Goal: Use online tool/utility: Utilize a website feature to perform a specific function

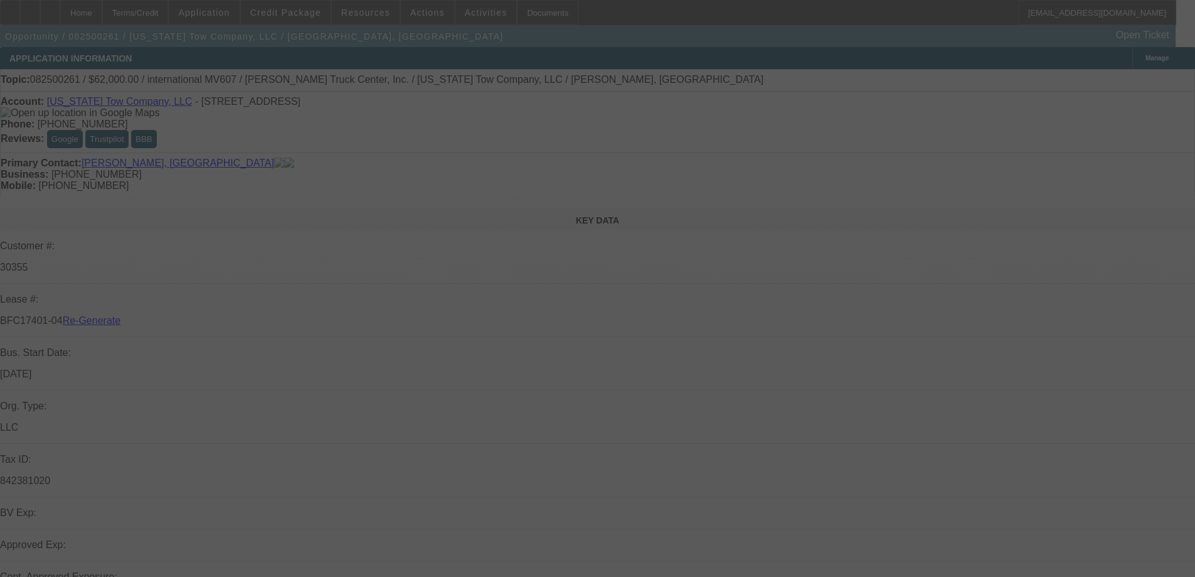
select select "3"
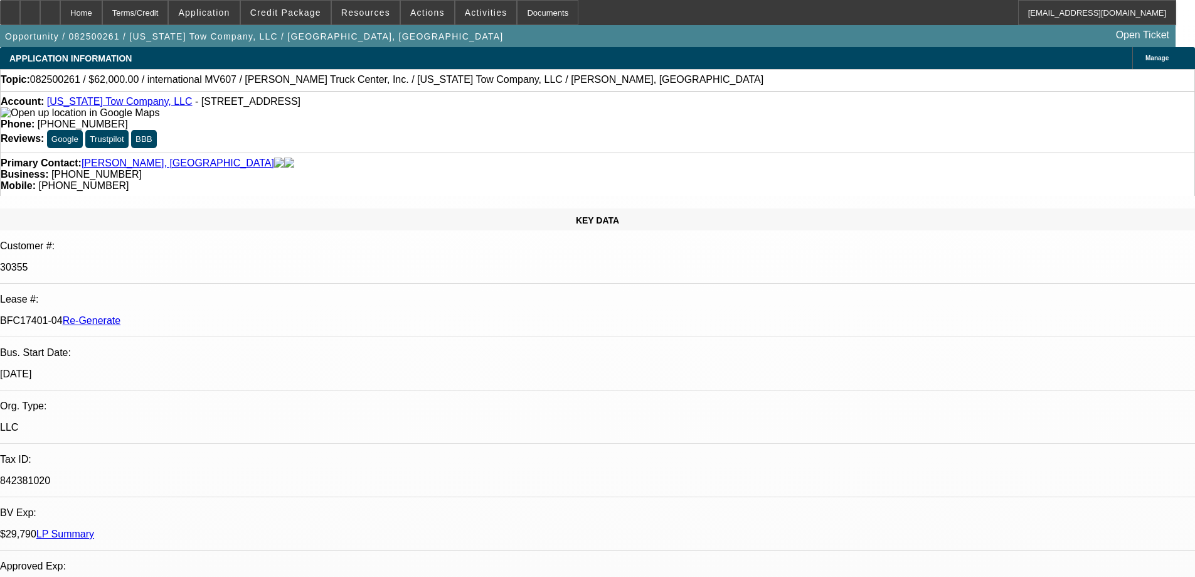
select select "0"
select select "2"
select select "0"
select select "1"
select select "2"
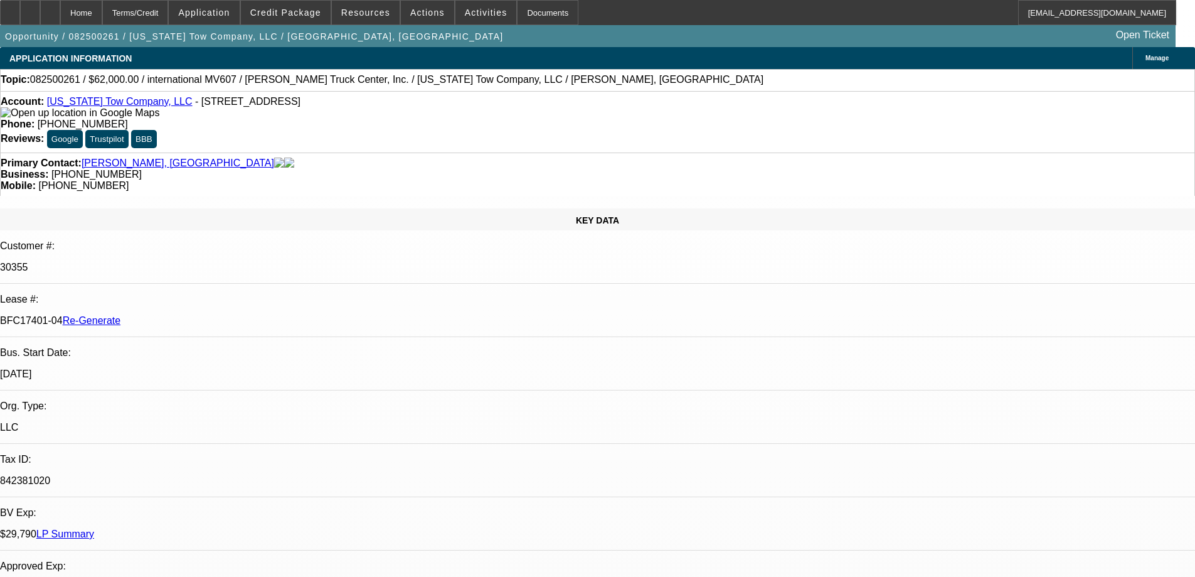
select select "6"
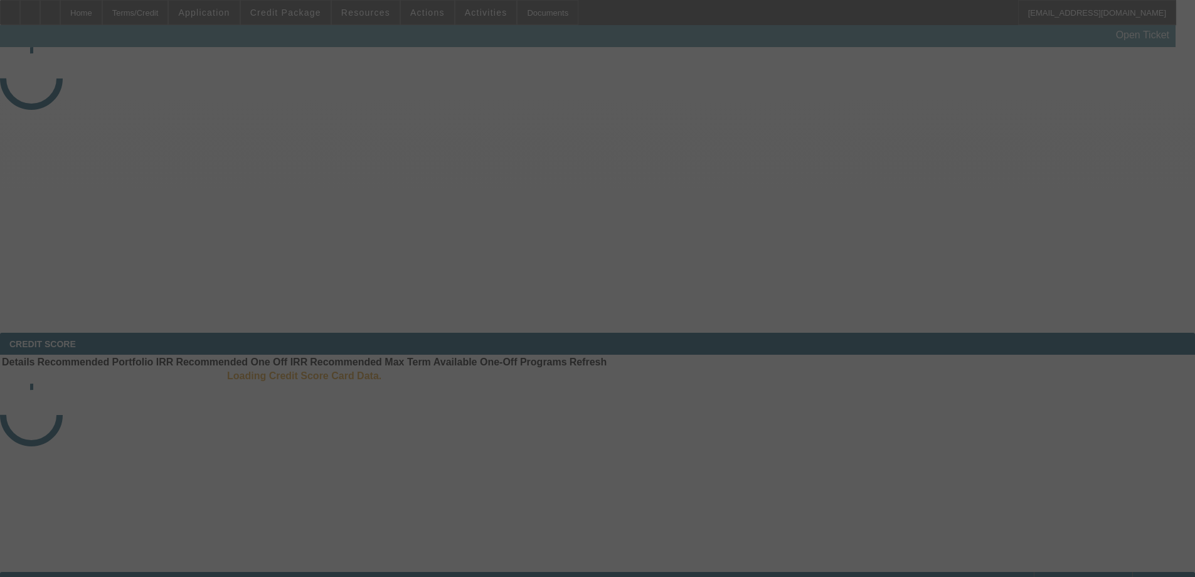
select select "4"
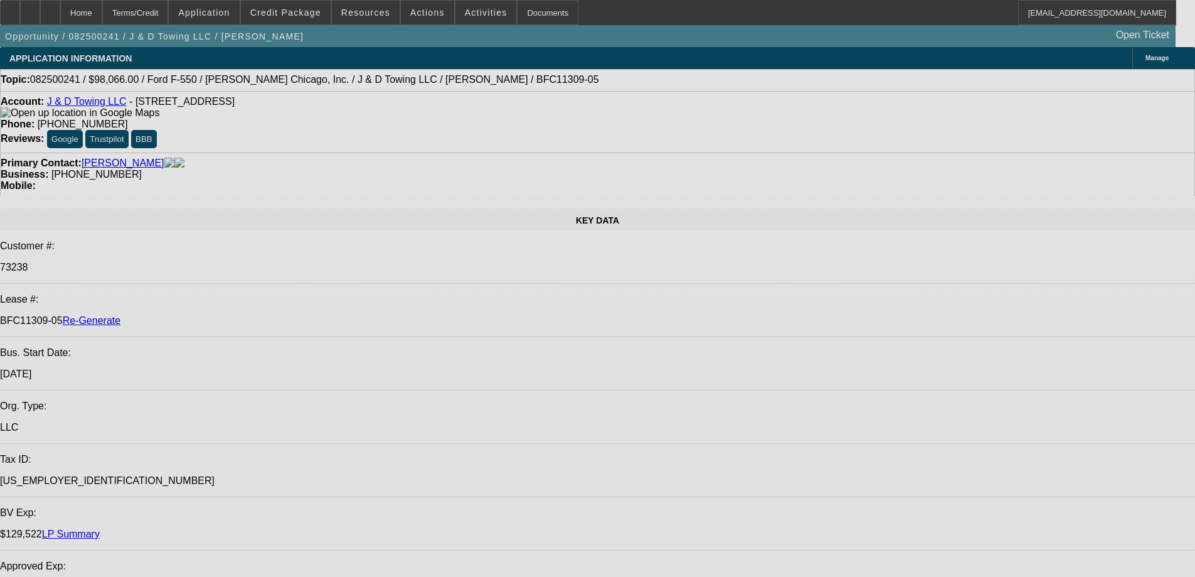
select select "0"
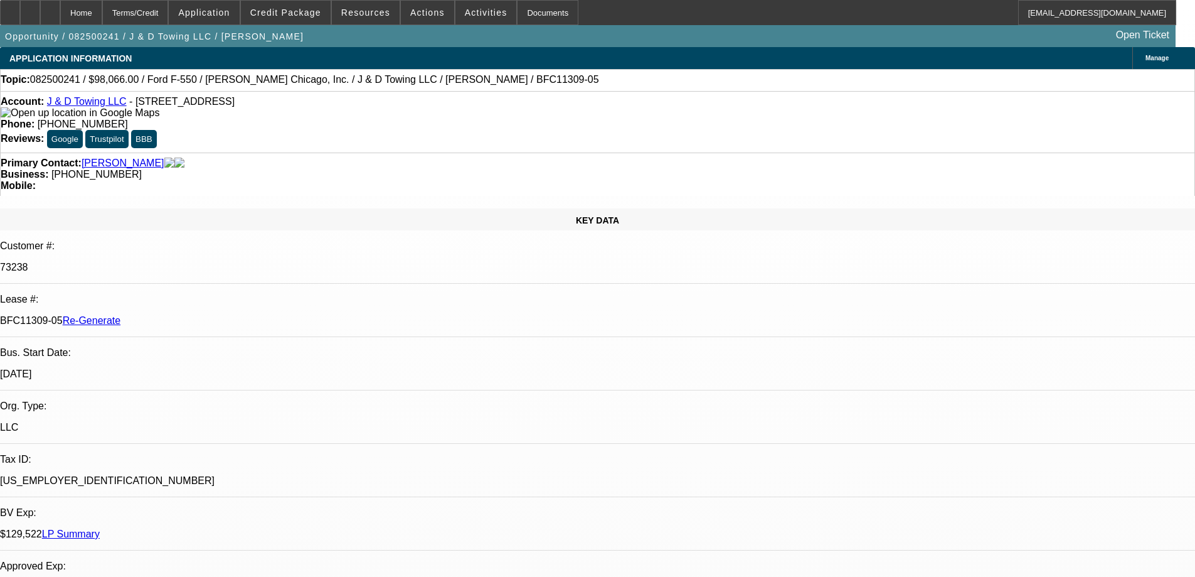
select select "0"
select select "0.1"
select select "1"
select select "2"
select select "4"
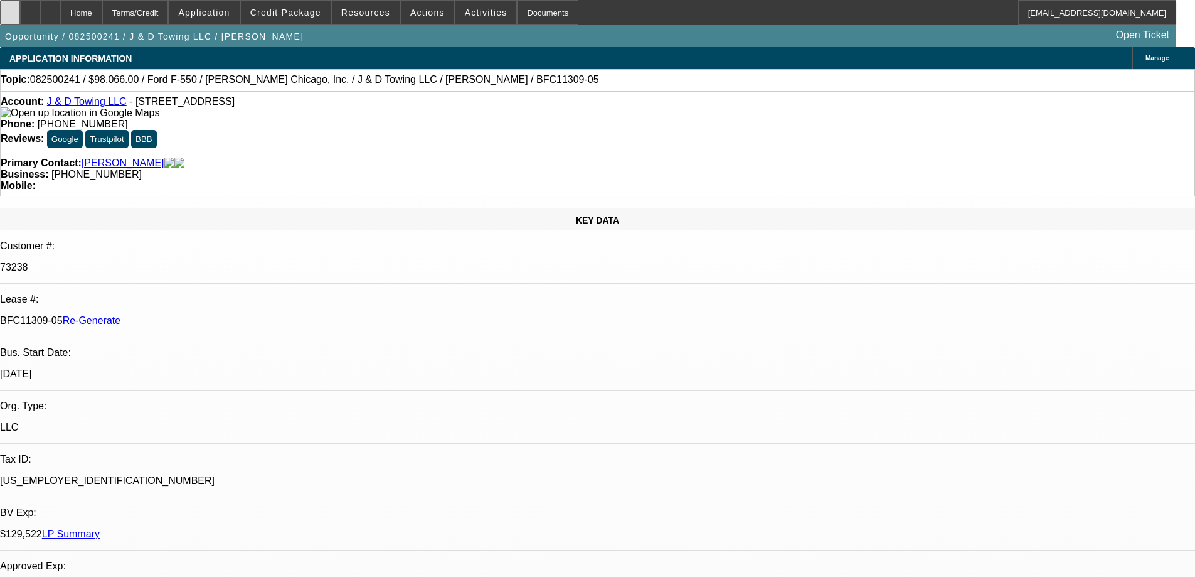
click at [20, 17] on div at bounding box center [10, 12] width 20 height 25
